Goal: Information Seeking & Learning: Learn about a topic

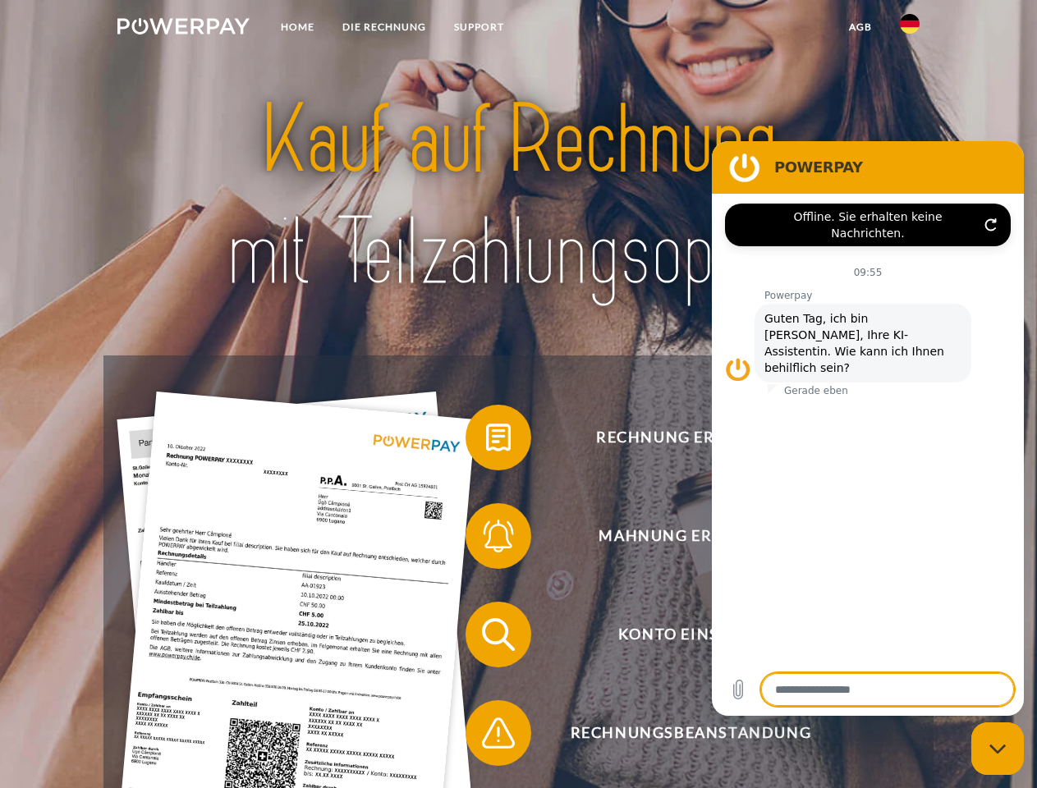
click at [183, 29] on img at bounding box center [183, 26] width 132 height 16
click at [910, 29] on img at bounding box center [910, 24] width 20 height 20
click at [859, 27] on link "agb" at bounding box center [860, 27] width 51 height 30
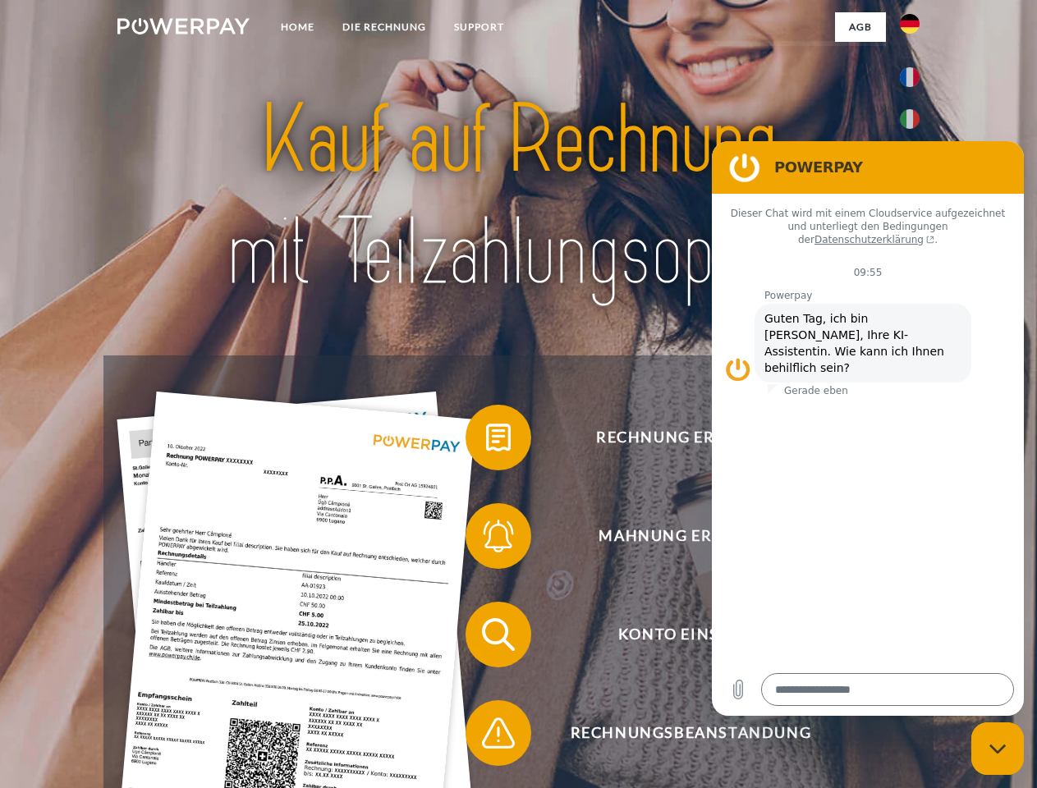
click at [486, 441] on span at bounding box center [474, 437] width 82 height 82
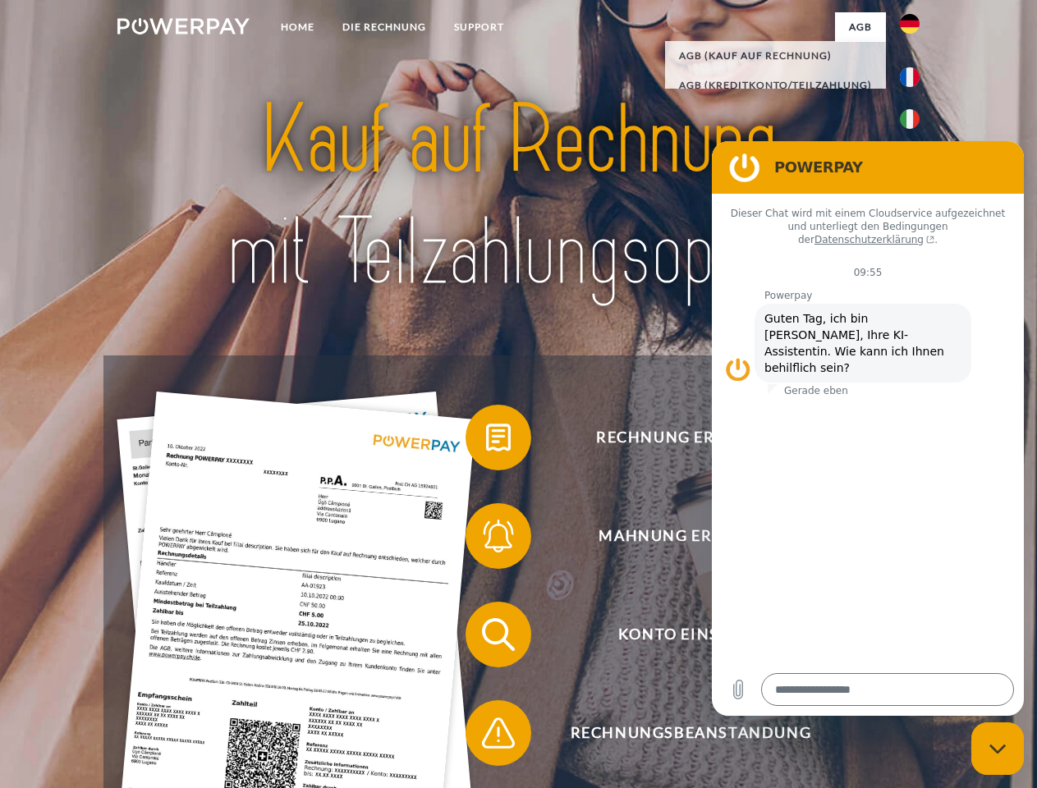
click at [486, 539] on span at bounding box center [474, 536] width 82 height 82
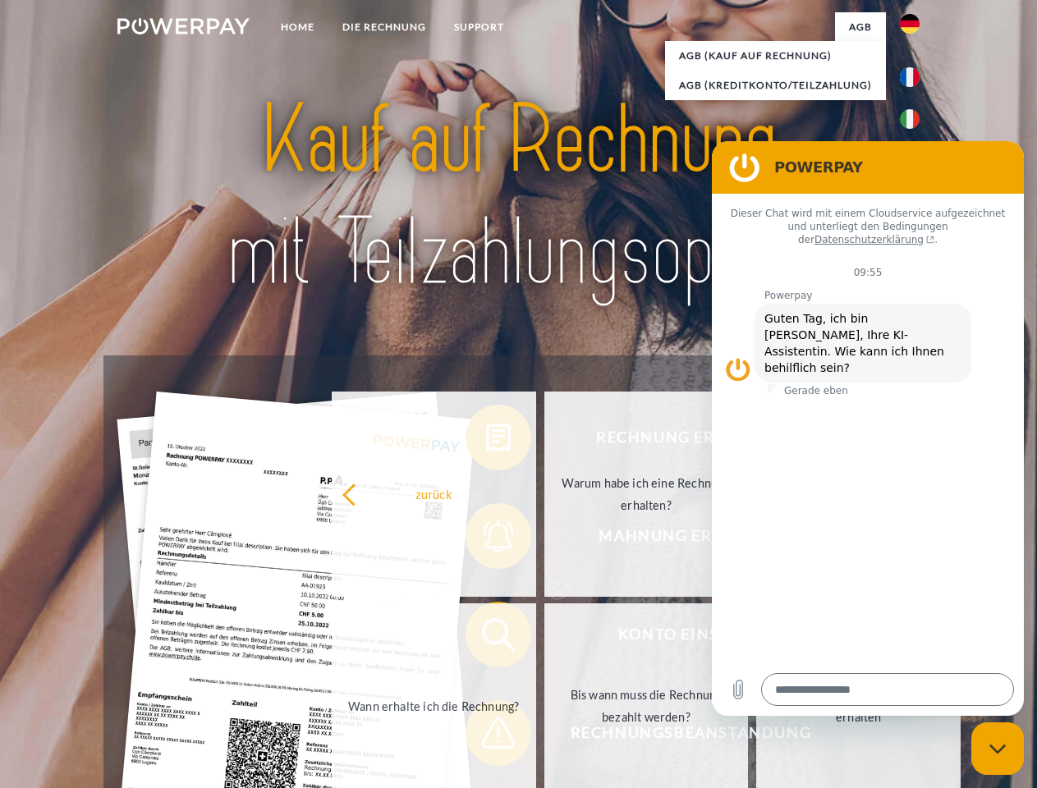
click at [544, 638] on link "Bis wann muss die Rechnung bezahlt werden?" at bounding box center [646, 705] width 204 height 205
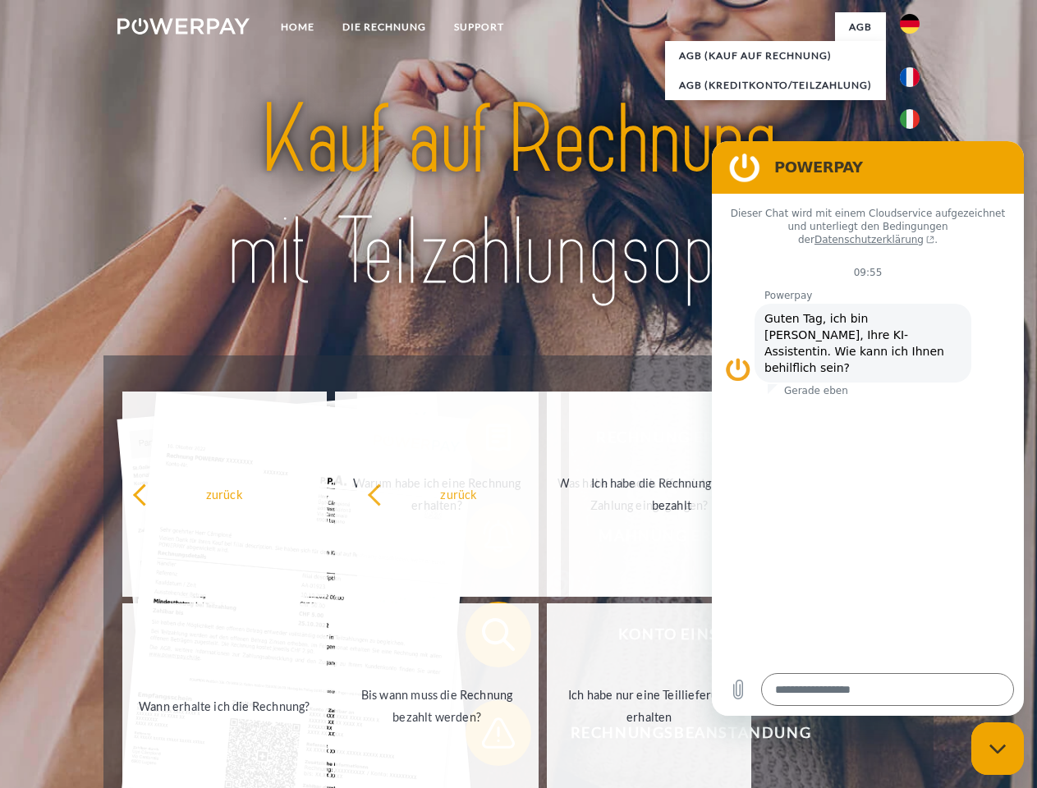
click at [486, 736] on span at bounding box center [474, 733] width 82 height 82
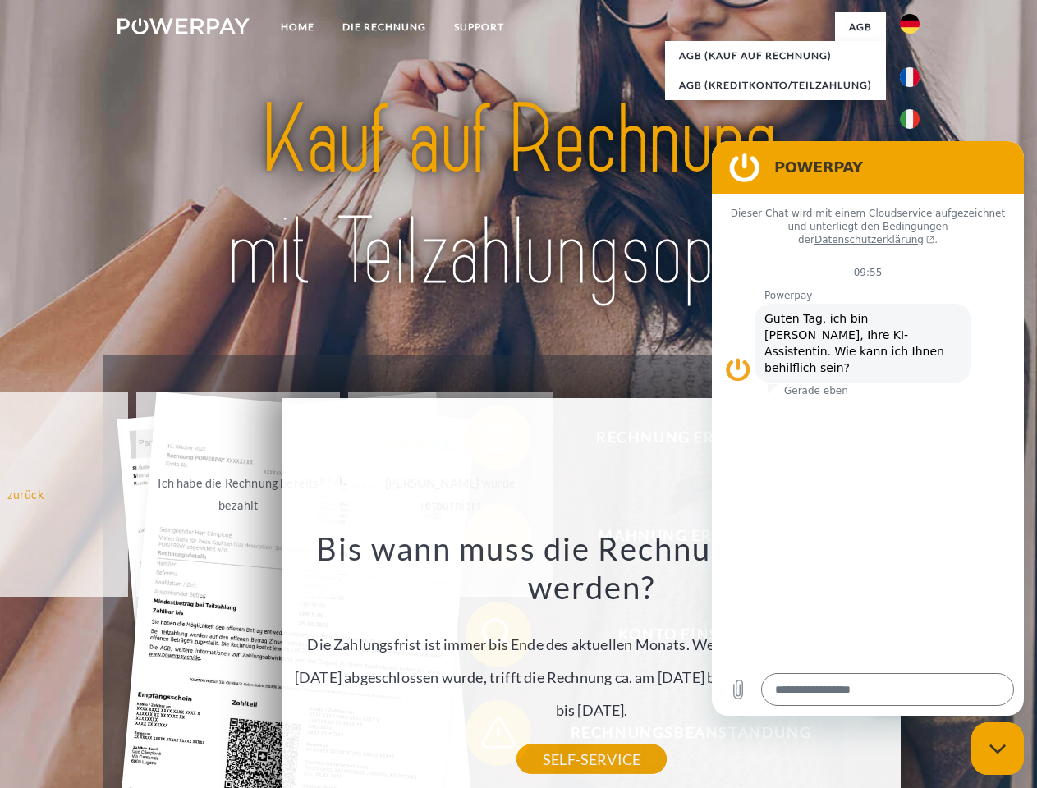
click at [997, 749] on icon "Messaging-Fenster schließen" at bounding box center [997, 749] width 17 height 11
type textarea "*"
